Goal: Transaction & Acquisition: Subscribe to service/newsletter

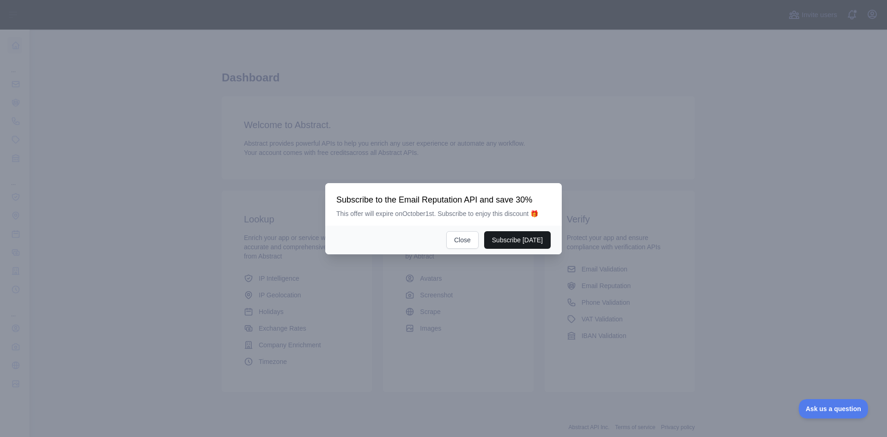
click at [513, 244] on button "Subscribe [DATE]" at bounding box center [517, 240] width 67 height 18
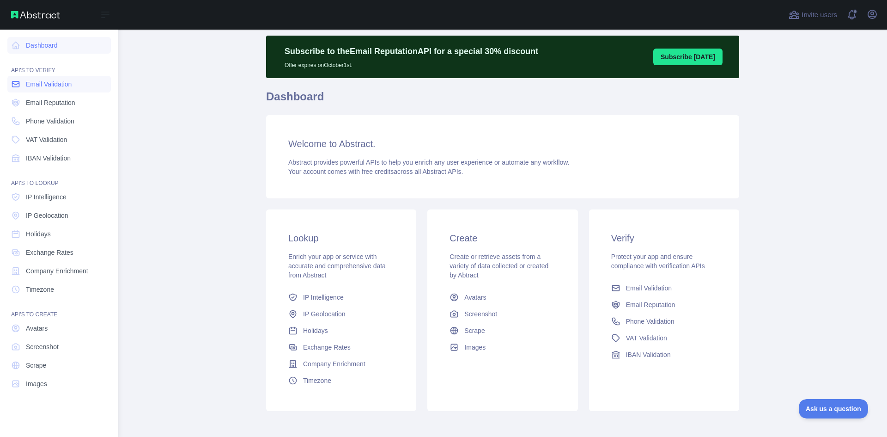
click at [63, 86] on span "Email Validation" at bounding box center [49, 83] width 46 height 9
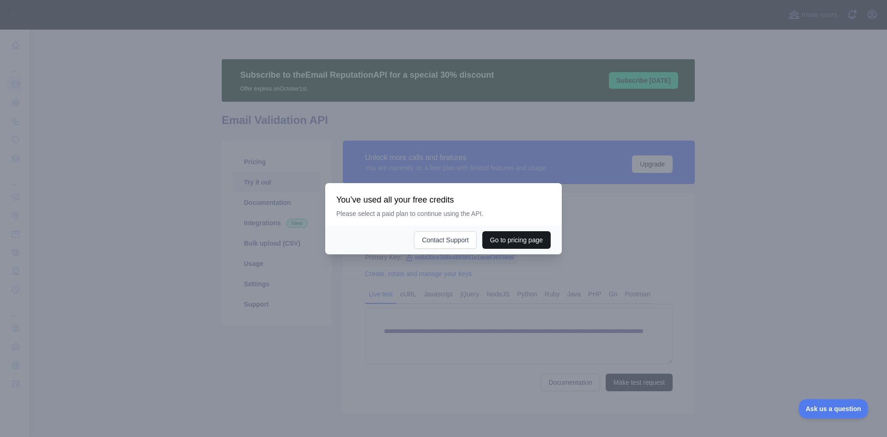
click at [514, 242] on button "Go to pricing page" at bounding box center [516, 240] width 68 height 18
